Goal: Information Seeking & Learning: Learn about a topic

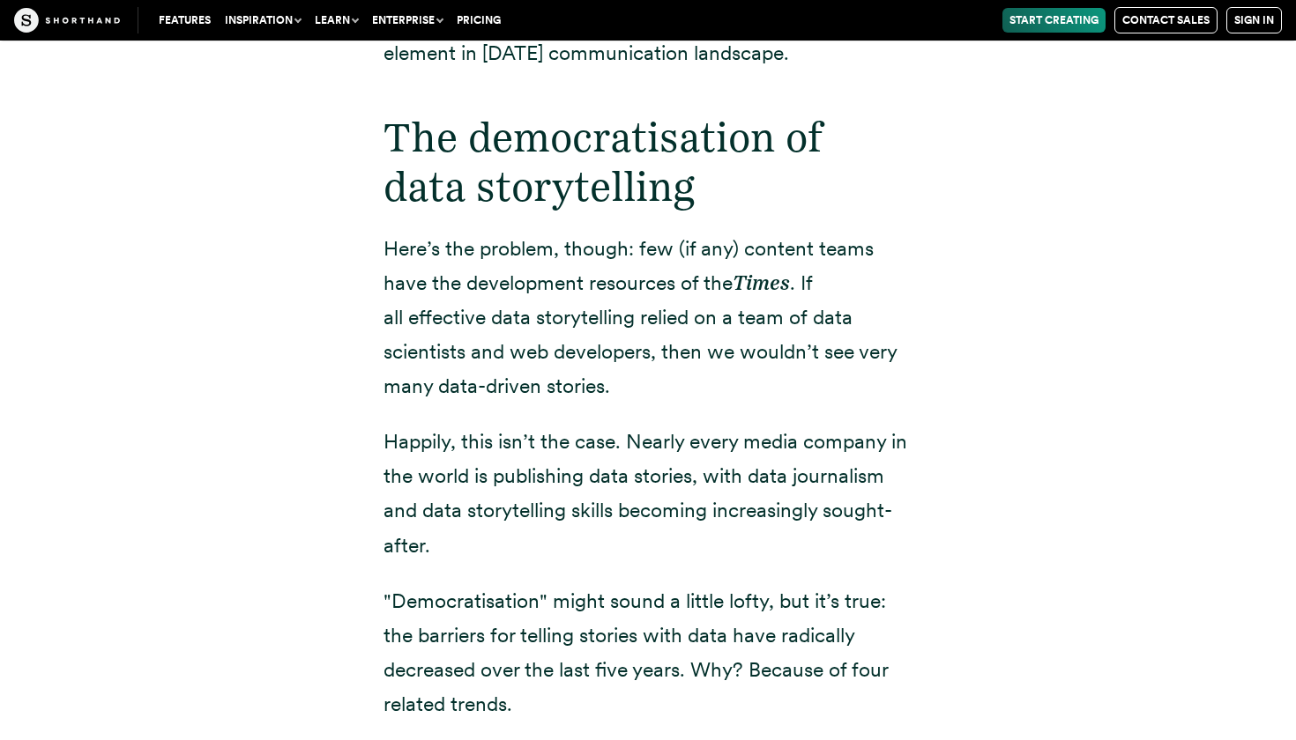
scroll to position [3069, 0]
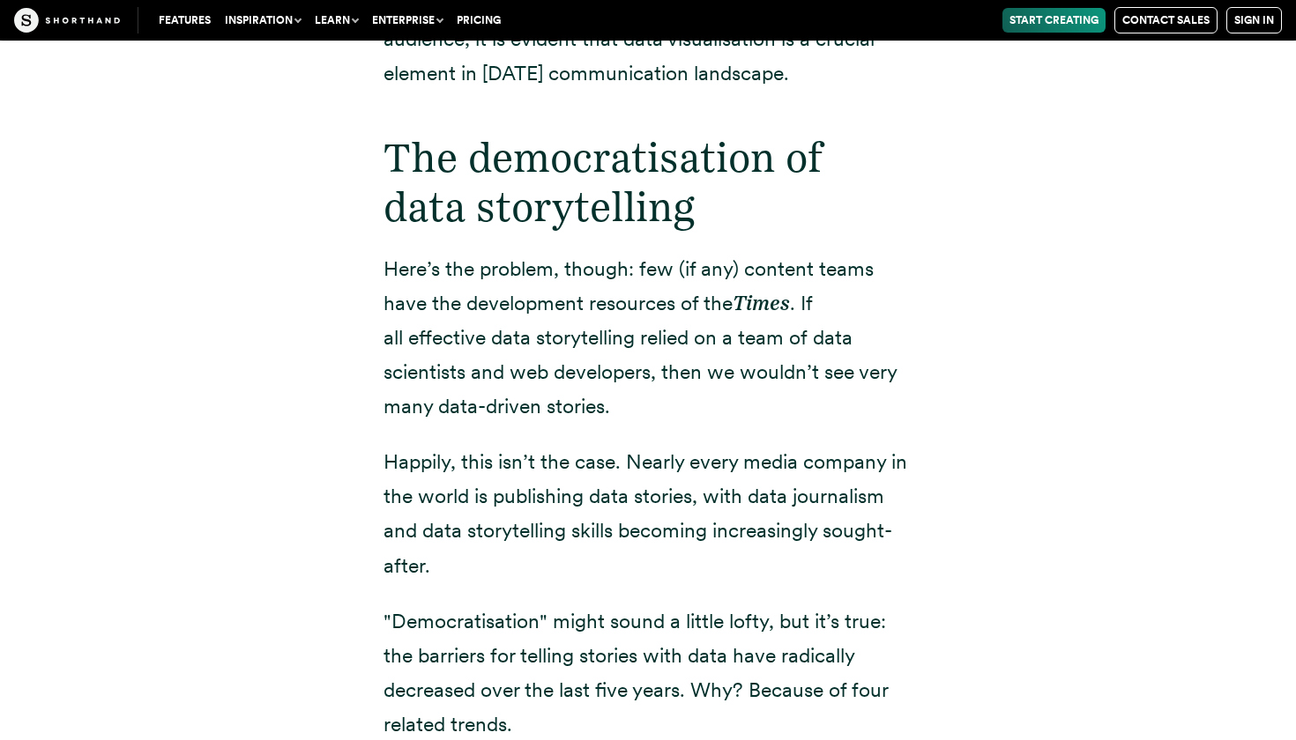
click at [545, 159] on h2 "The democratisation of data storytelling" at bounding box center [647, 181] width 529 height 97
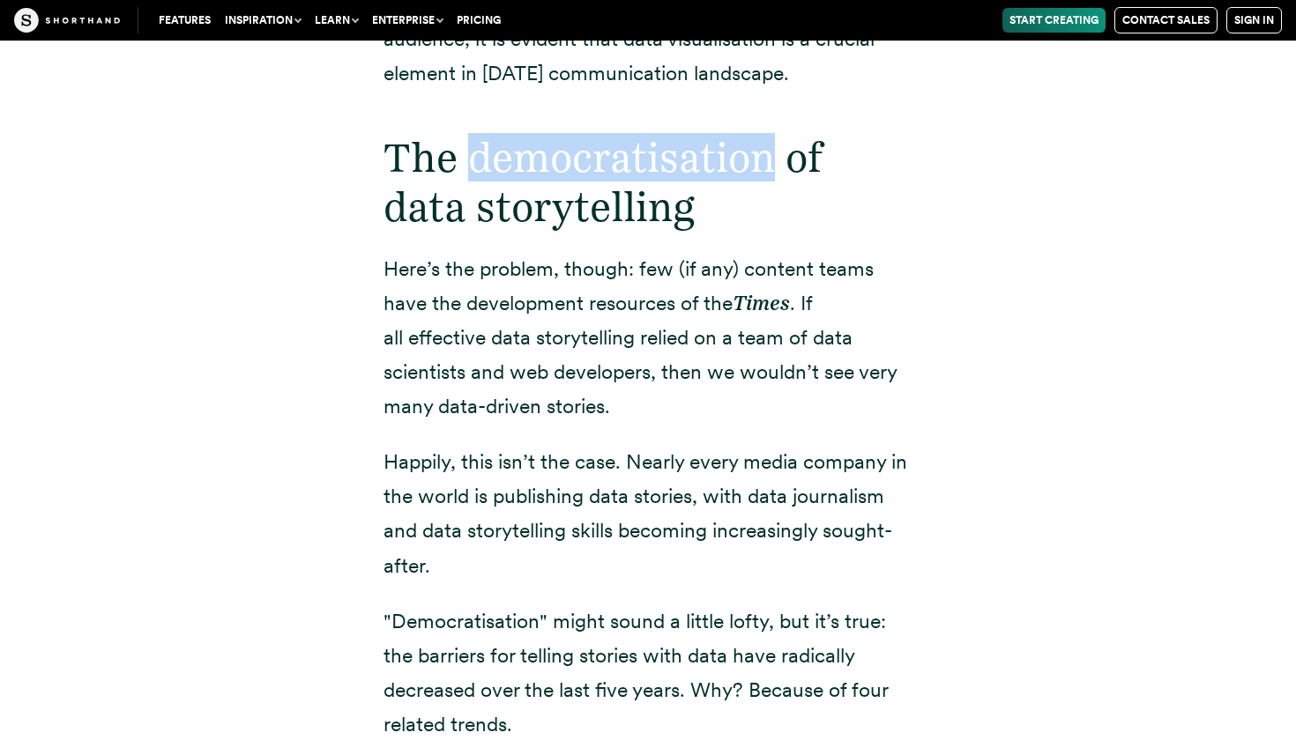
click at [545, 159] on h2 "The democratisation of data storytelling" at bounding box center [647, 181] width 529 height 97
copy h2 "democratisation"
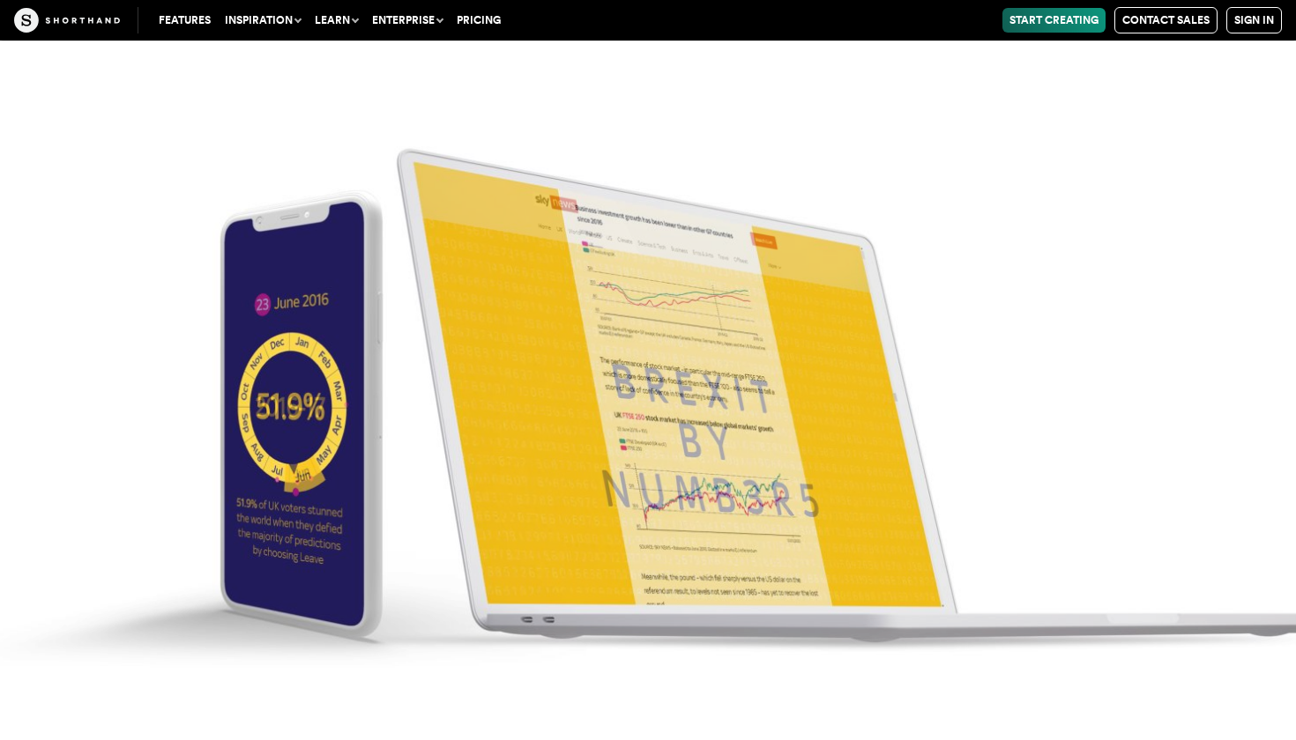
scroll to position [7689, 0]
click at [695, 439] on img at bounding box center [648, 370] width 1296 height 740
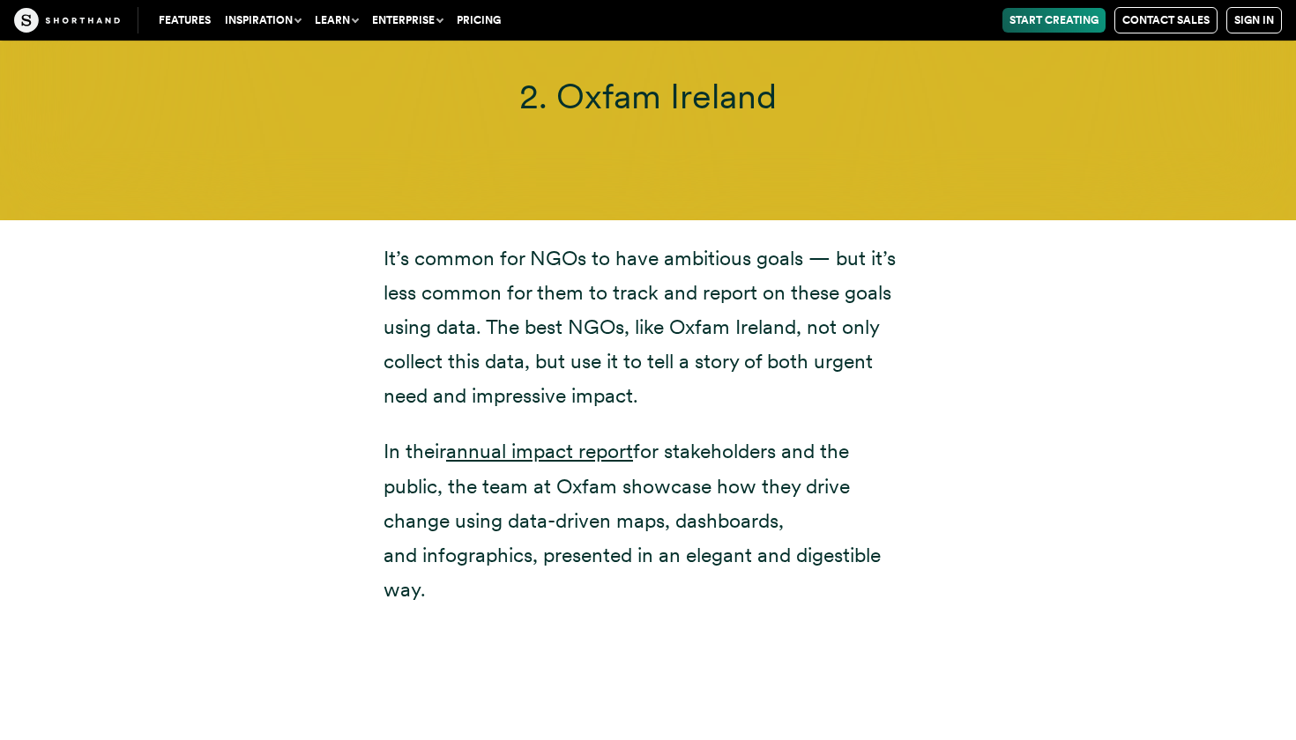
scroll to position [8727, 0]
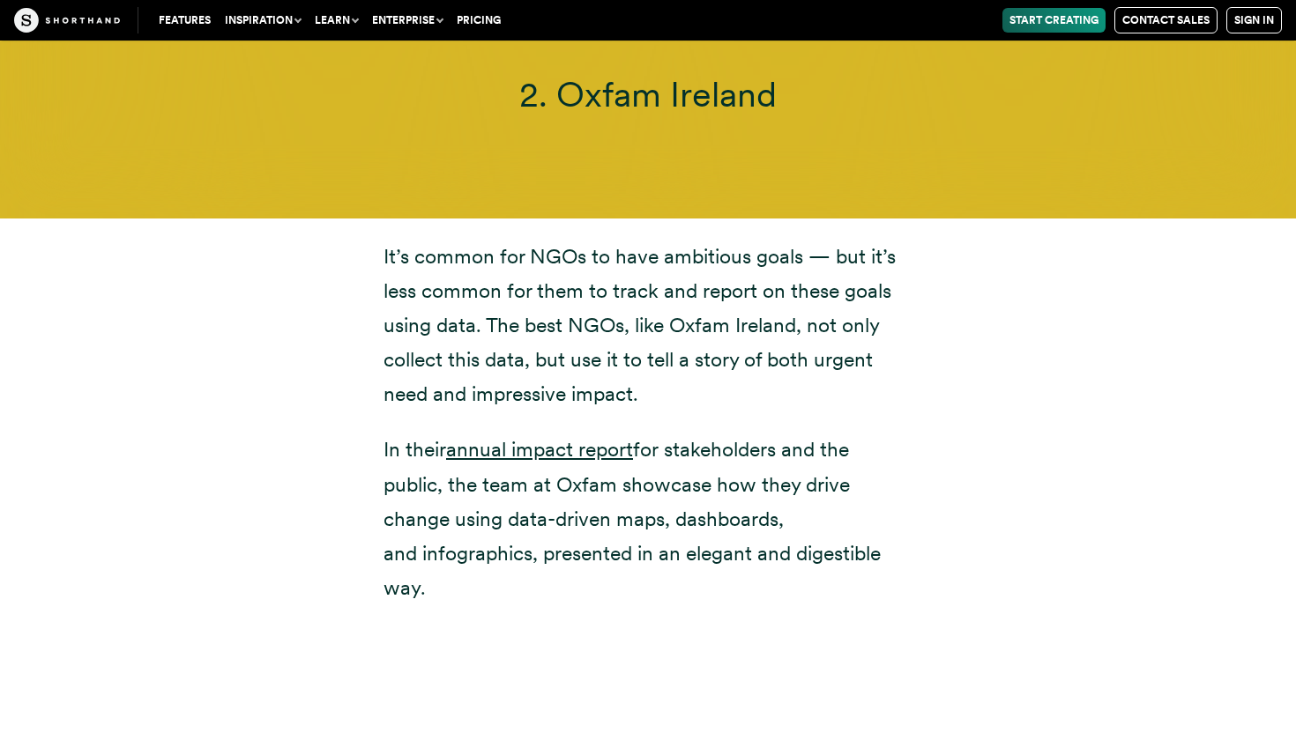
click at [695, 449] on p "In their annual impact report for stakeholders and the public, the team at Oxfa…" at bounding box center [647, 519] width 529 height 172
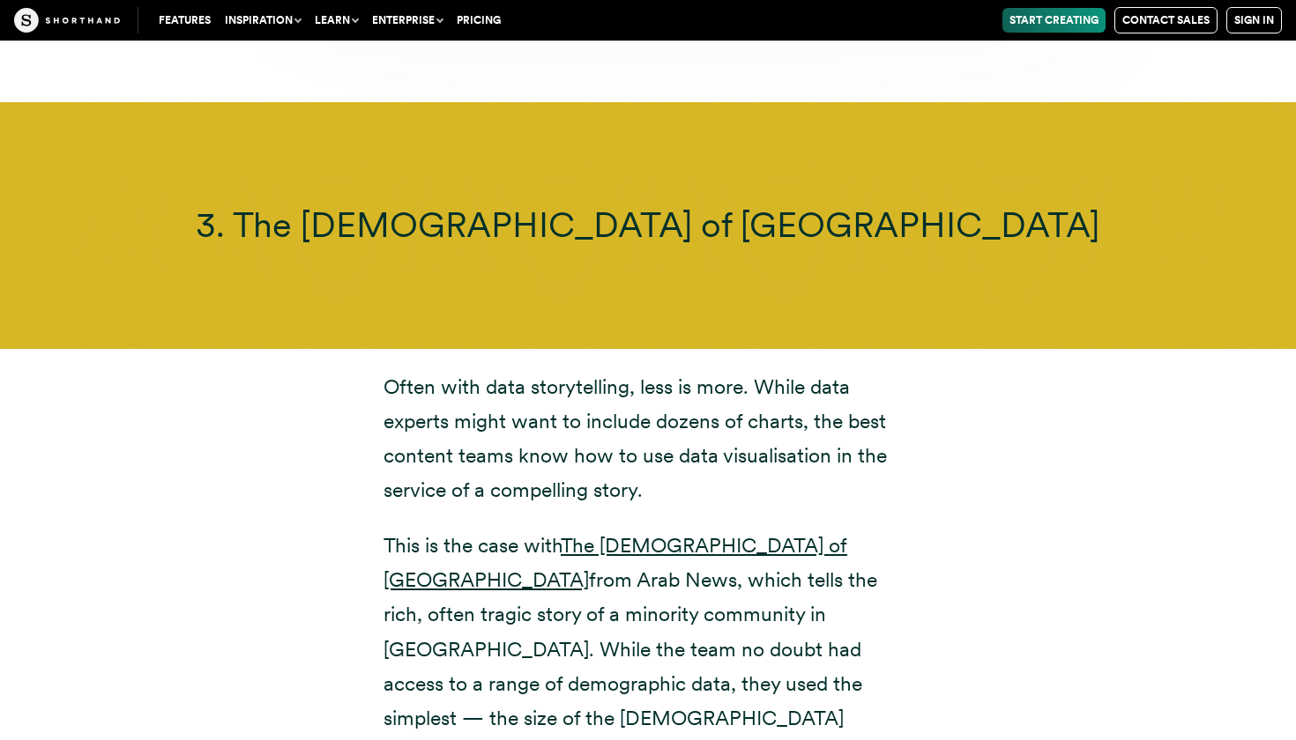
scroll to position [10817, 0]
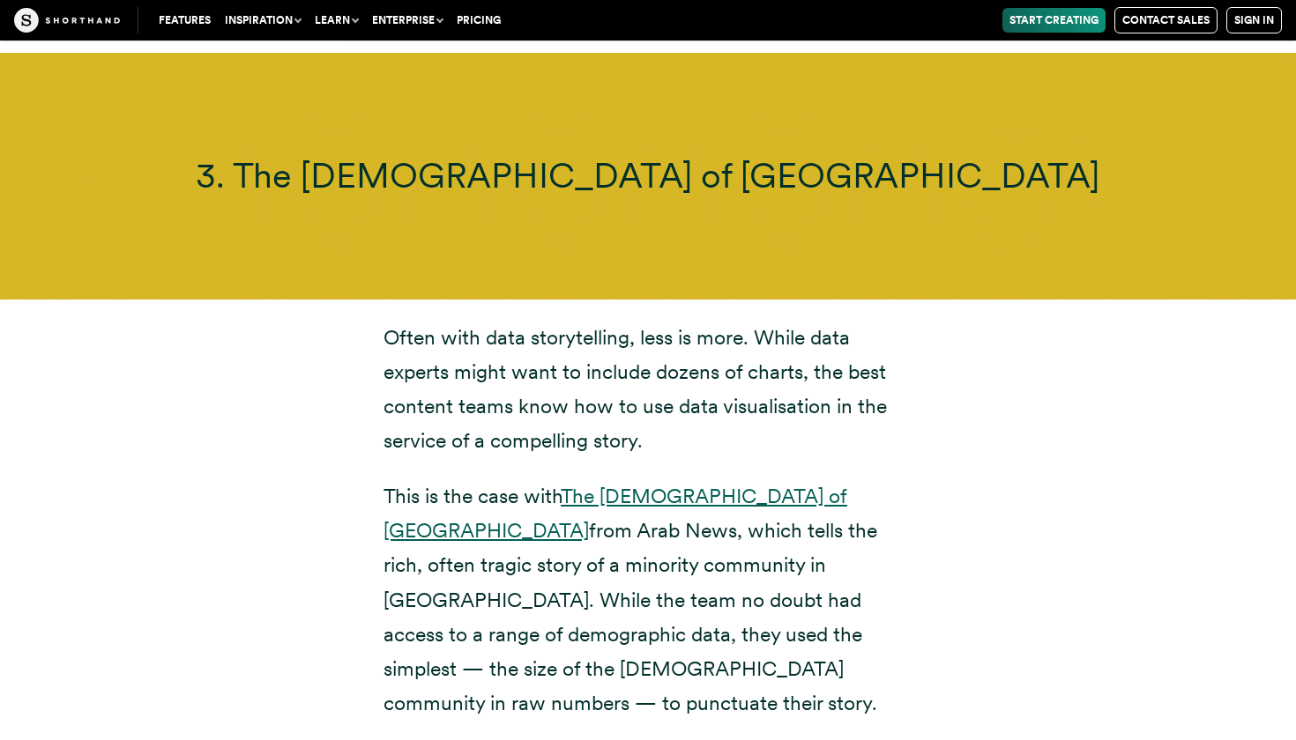
click at [695, 484] on link "The [DEMOGRAPHIC_DATA] of [GEOGRAPHIC_DATA]" at bounding box center [615, 513] width 464 height 59
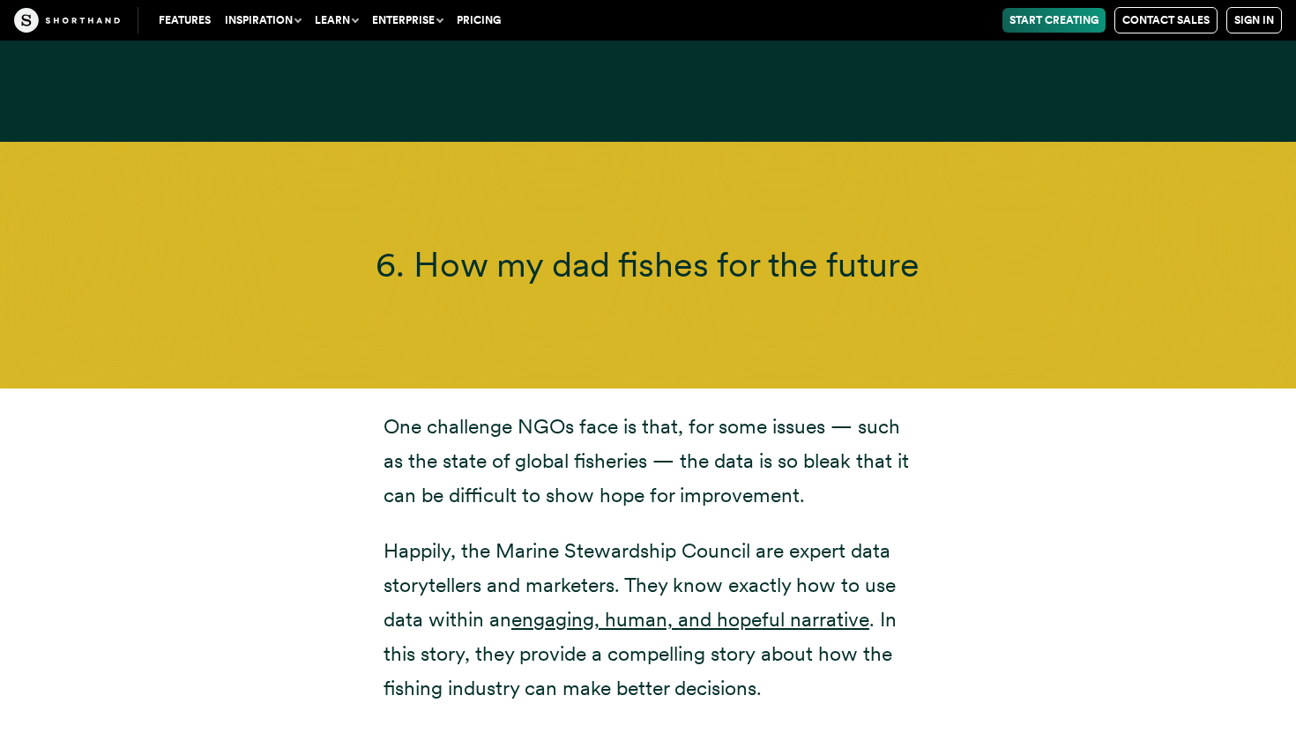
scroll to position [16503, 0]
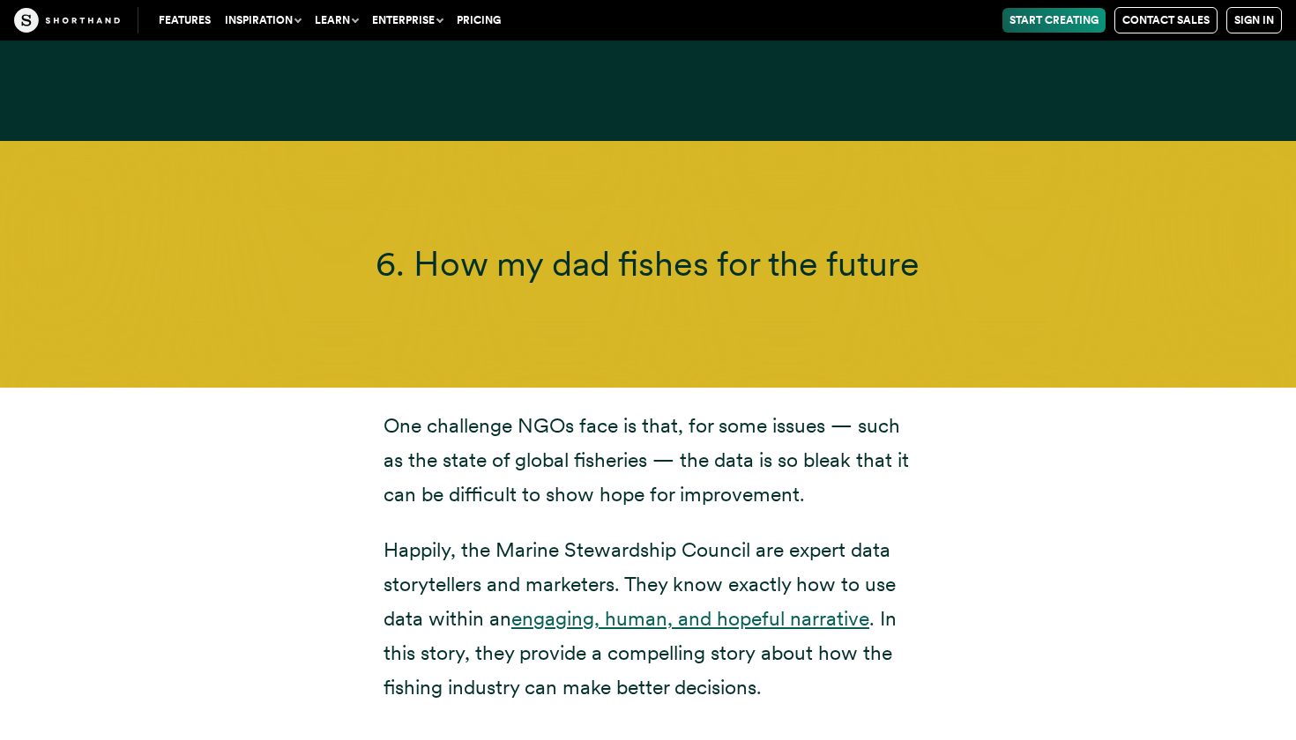
click at [644, 606] on link "engaging, human, and hopeful narrative" at bounding box center [690, 618] width 358 height 25
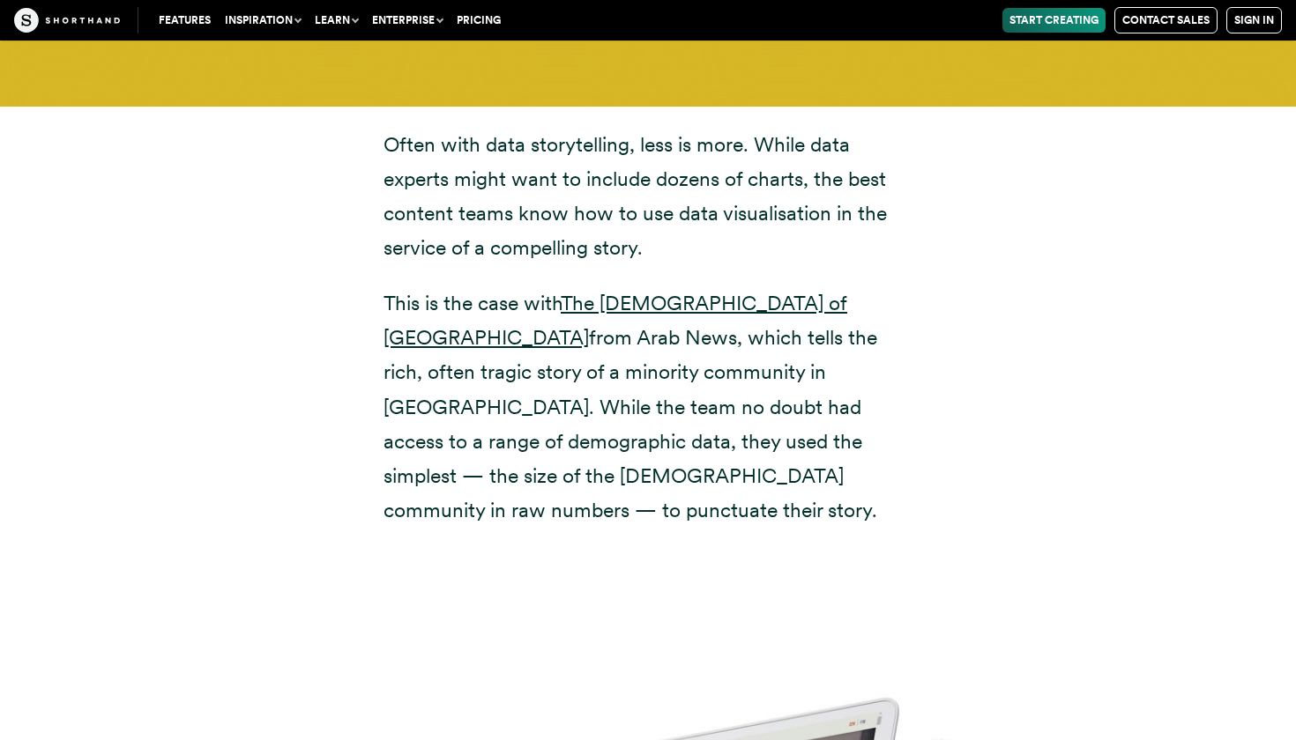
scroll to position [11001, 0]
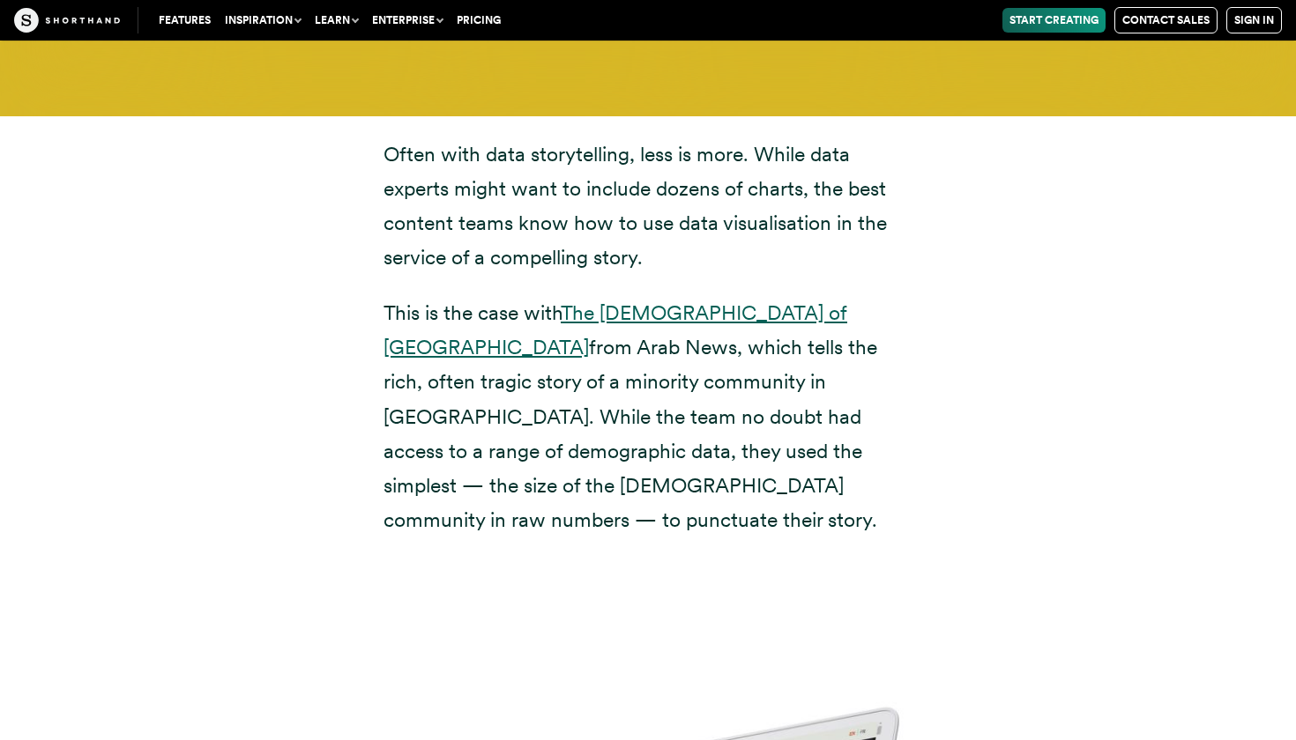
click at [639, 301] on link "The [DEMOGRAPHIC_DATA] of [GEOGRAPHIC_DATA]" at bounding box center [615, 330] width 464 height 59
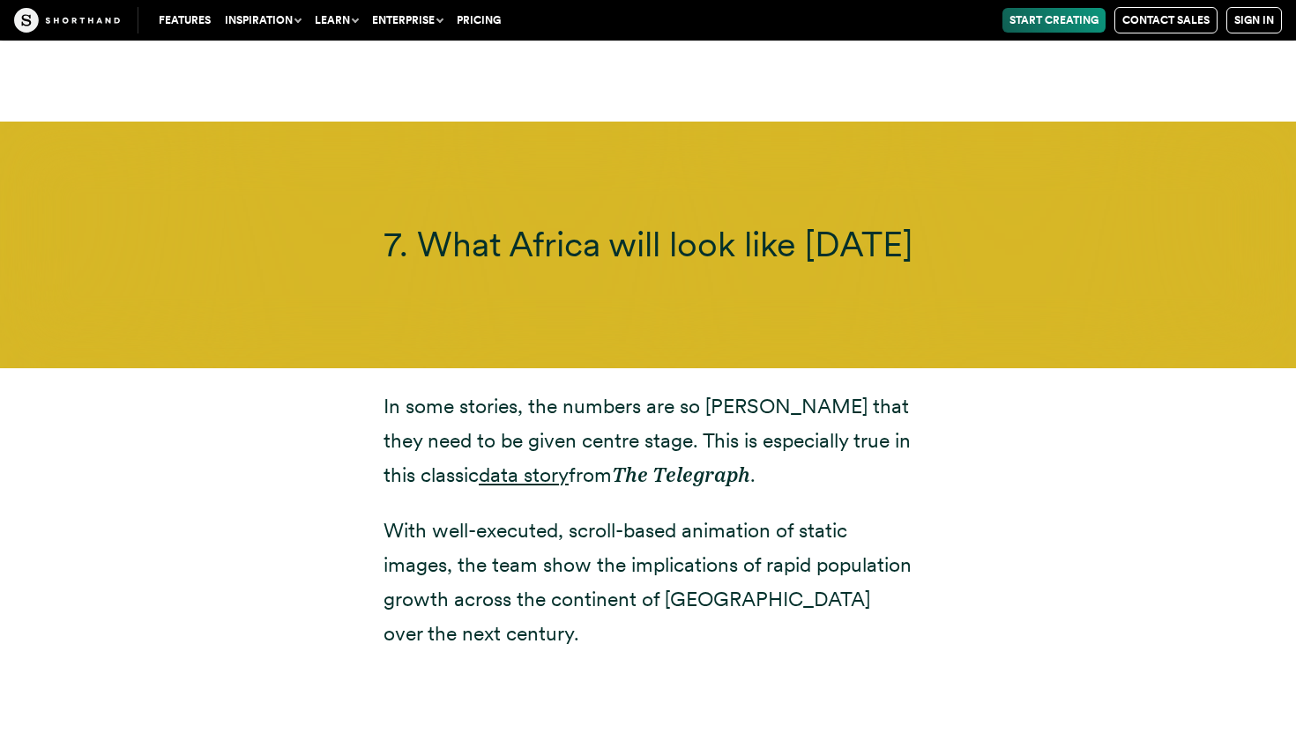
scroll to position [18633, 0]
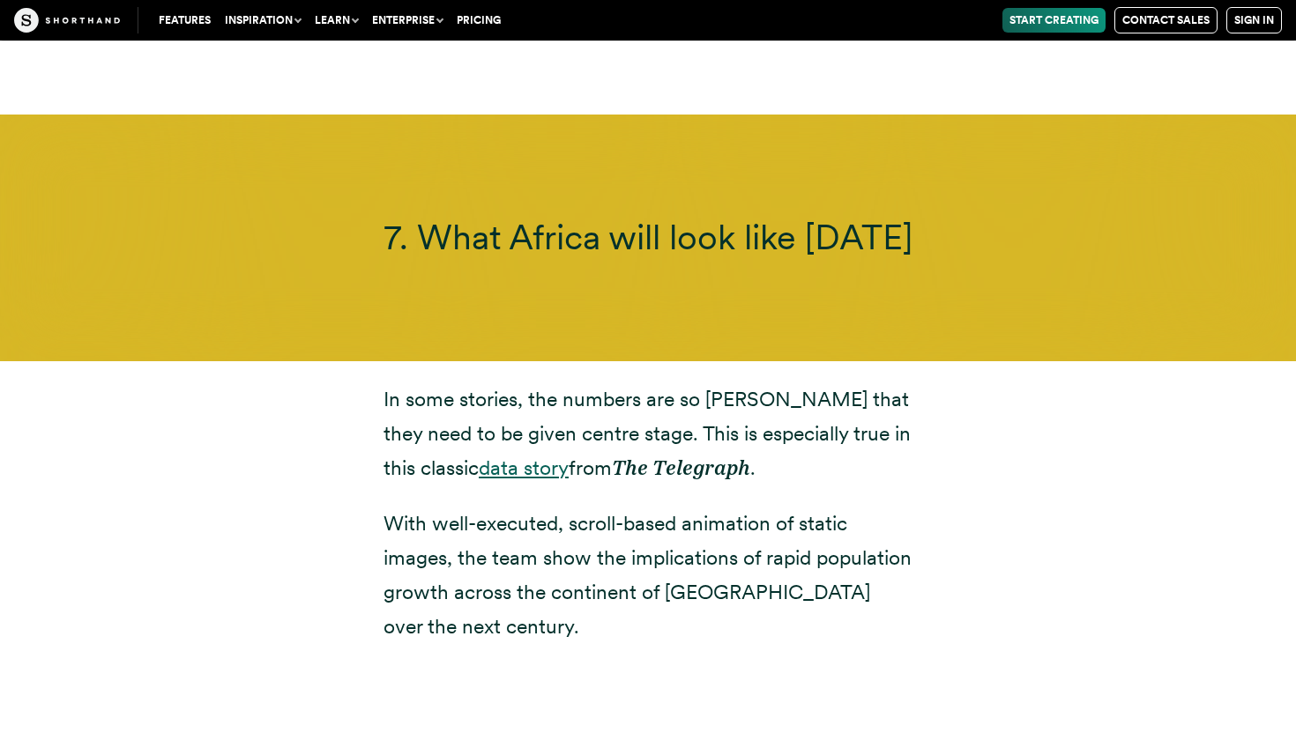
click at [479, 456] on link "data story" at bounding box center [524, 468] width 90 height 25
